Goal: Information Seeking & Learning: Learn about a topic

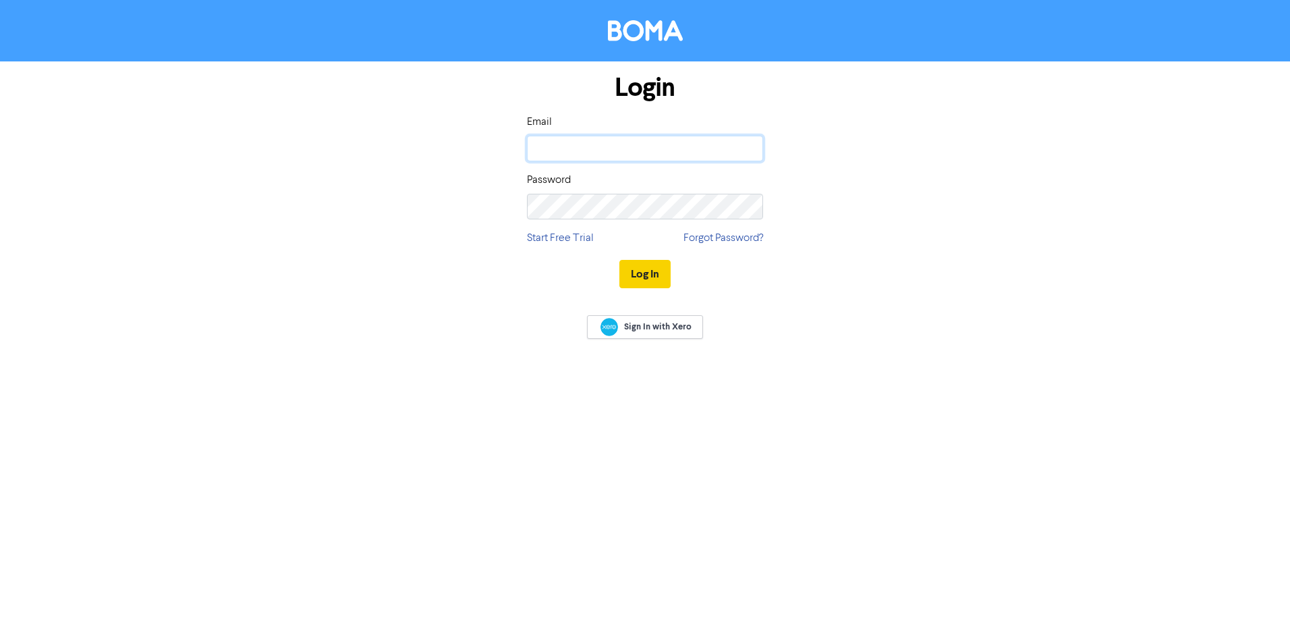
type input "paul@thinkaccountants.net.au"
click at [646, 267] on button "Log In" at bounding box center [644, 274] width 51 height 28
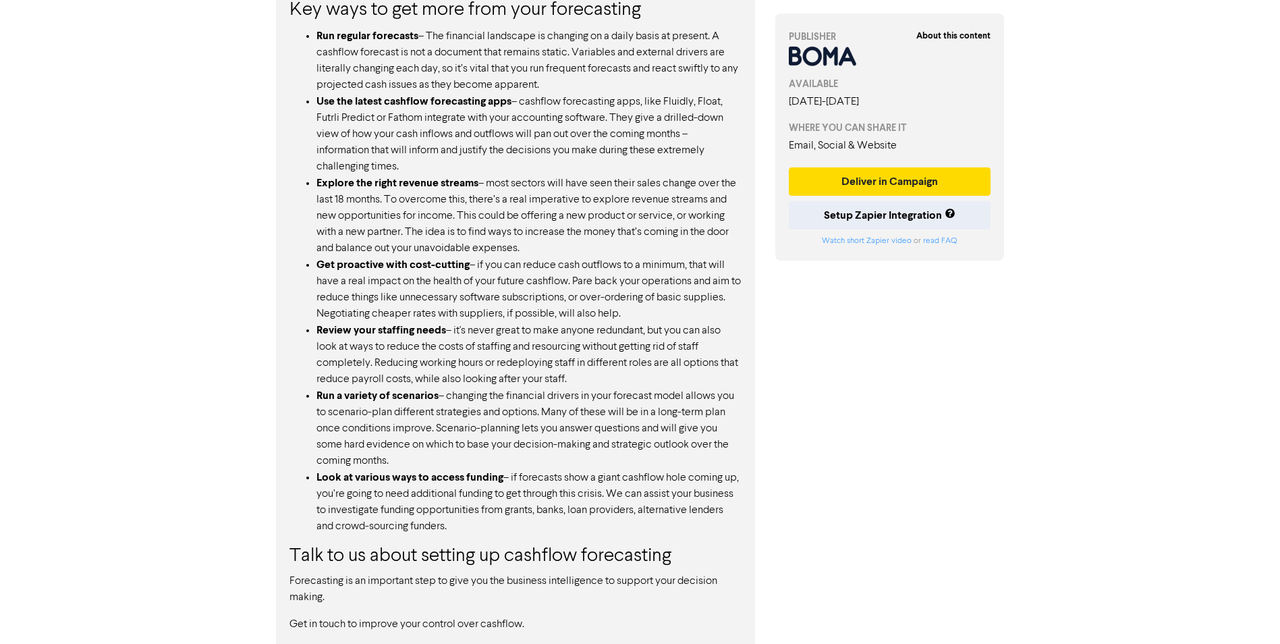
scroll to position [973, 0]
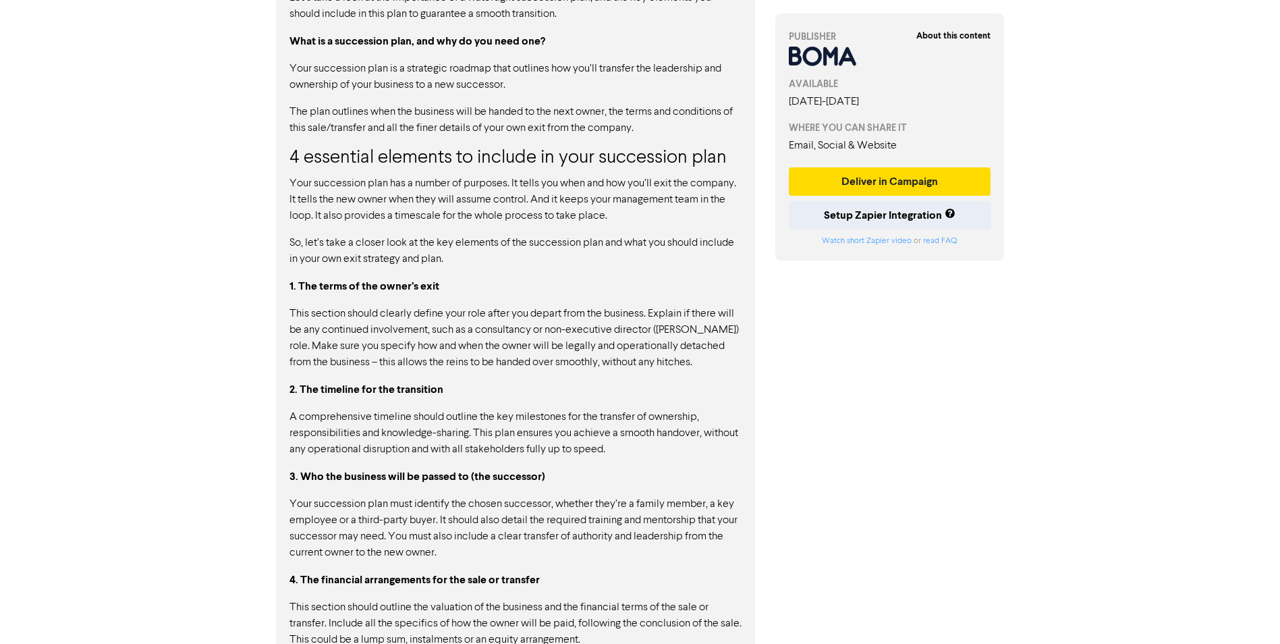
scroll to position [927, 0]
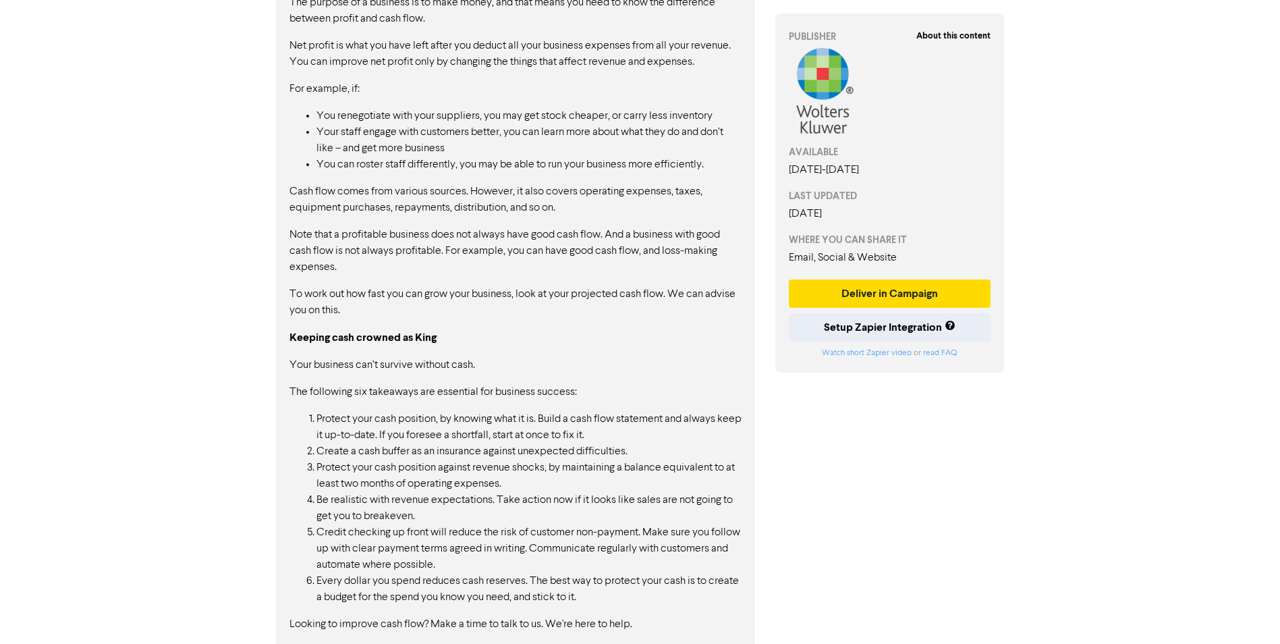
scroll to position [761, 0]
